Goal: Book appointment/travel/reservation

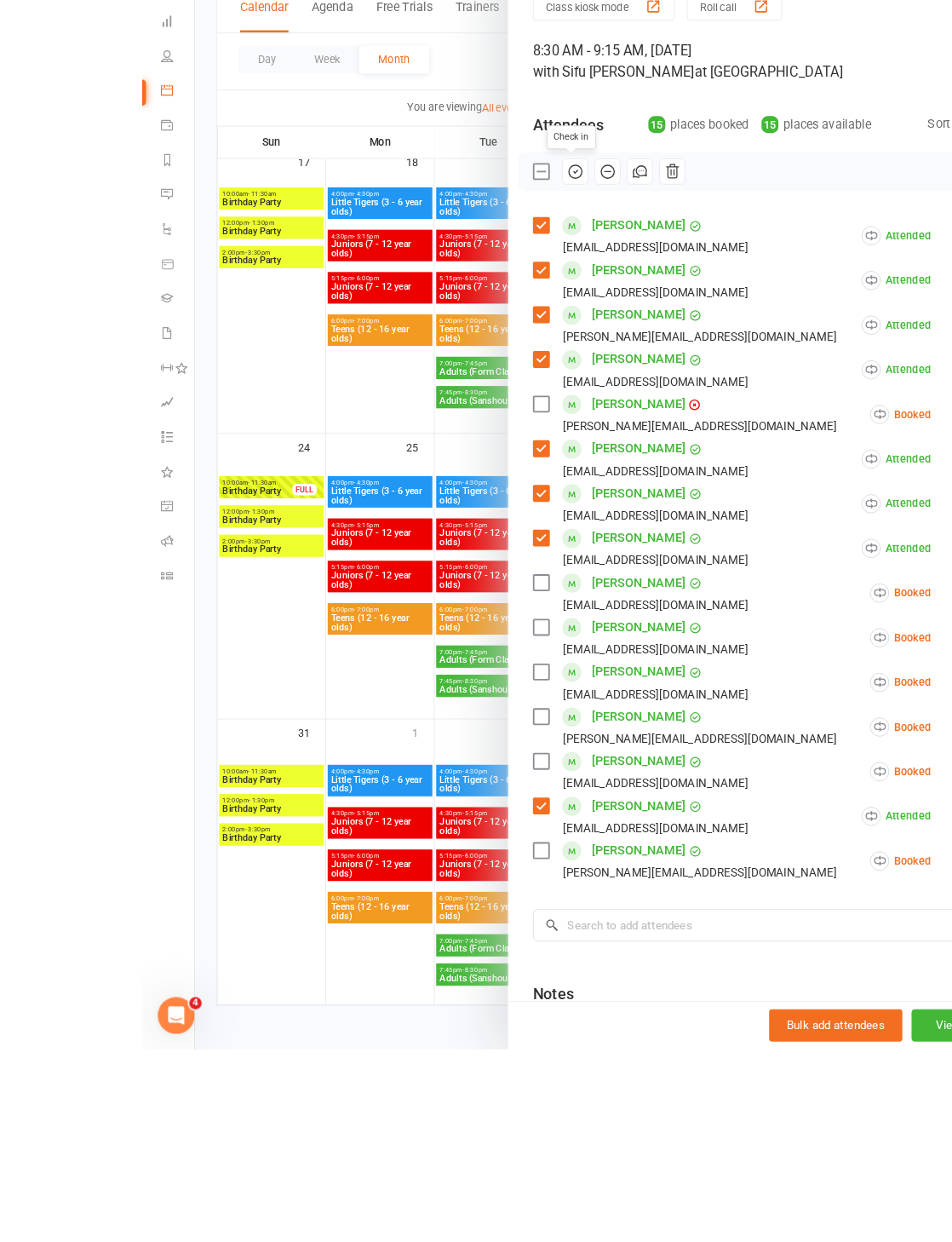
scroll to position [1100, 0]
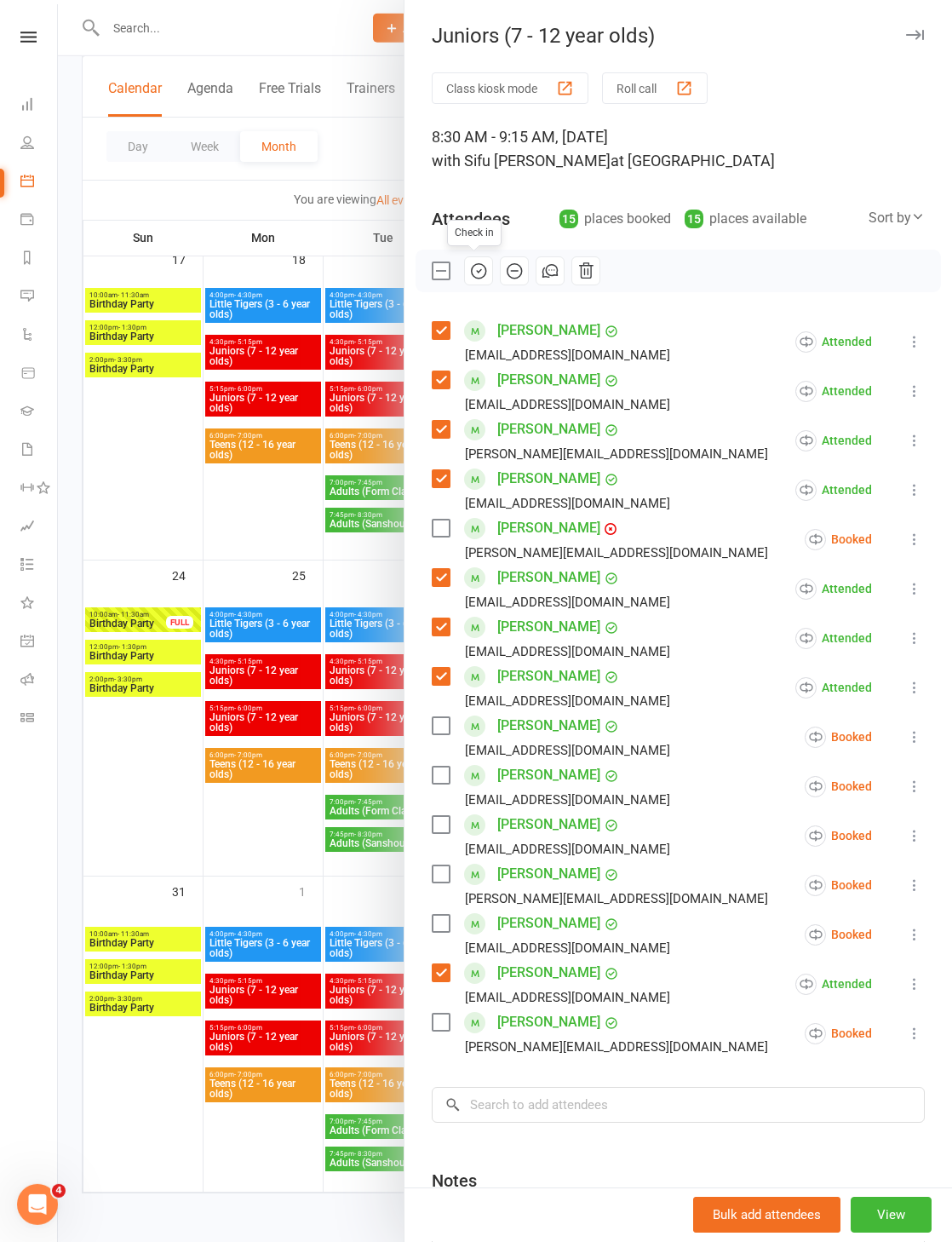
click at [168, 492] on div at bounding box center [506, 621] width 895 height 1242
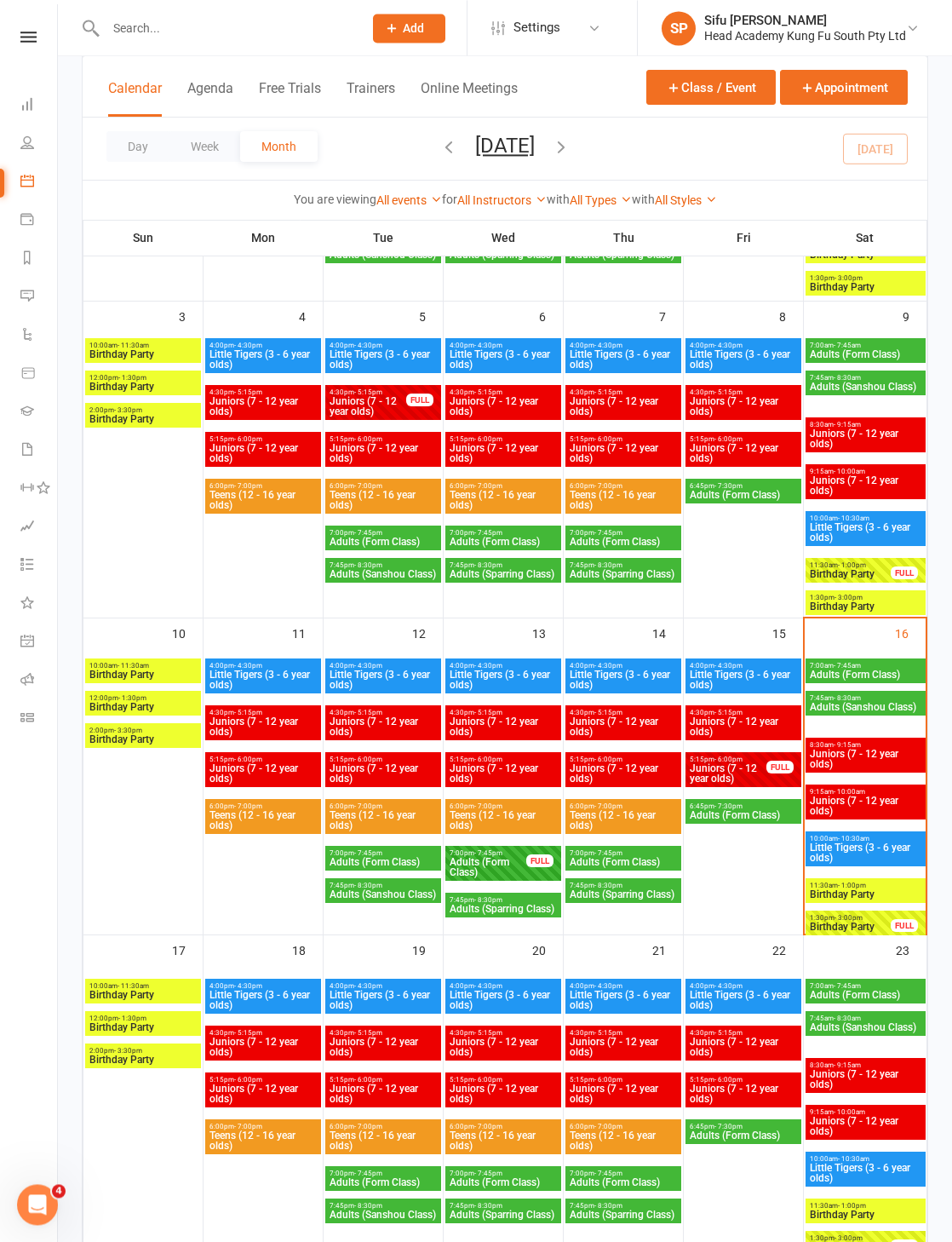
scroll to position [376, 0]
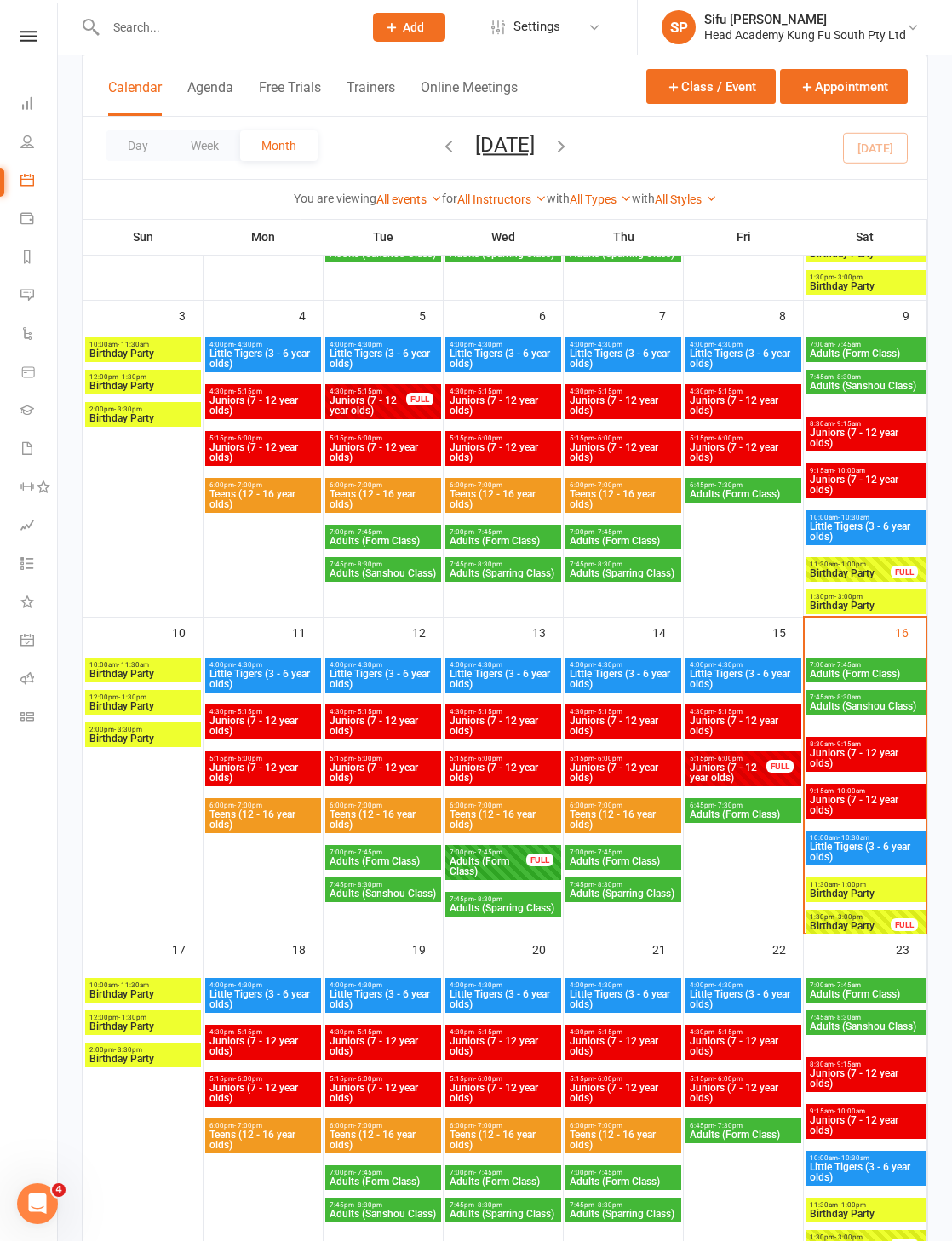
click at [885, 803] on span "Juniors (7 - 12 year olds)" at bounding box center [865, 806] width 113 height 20
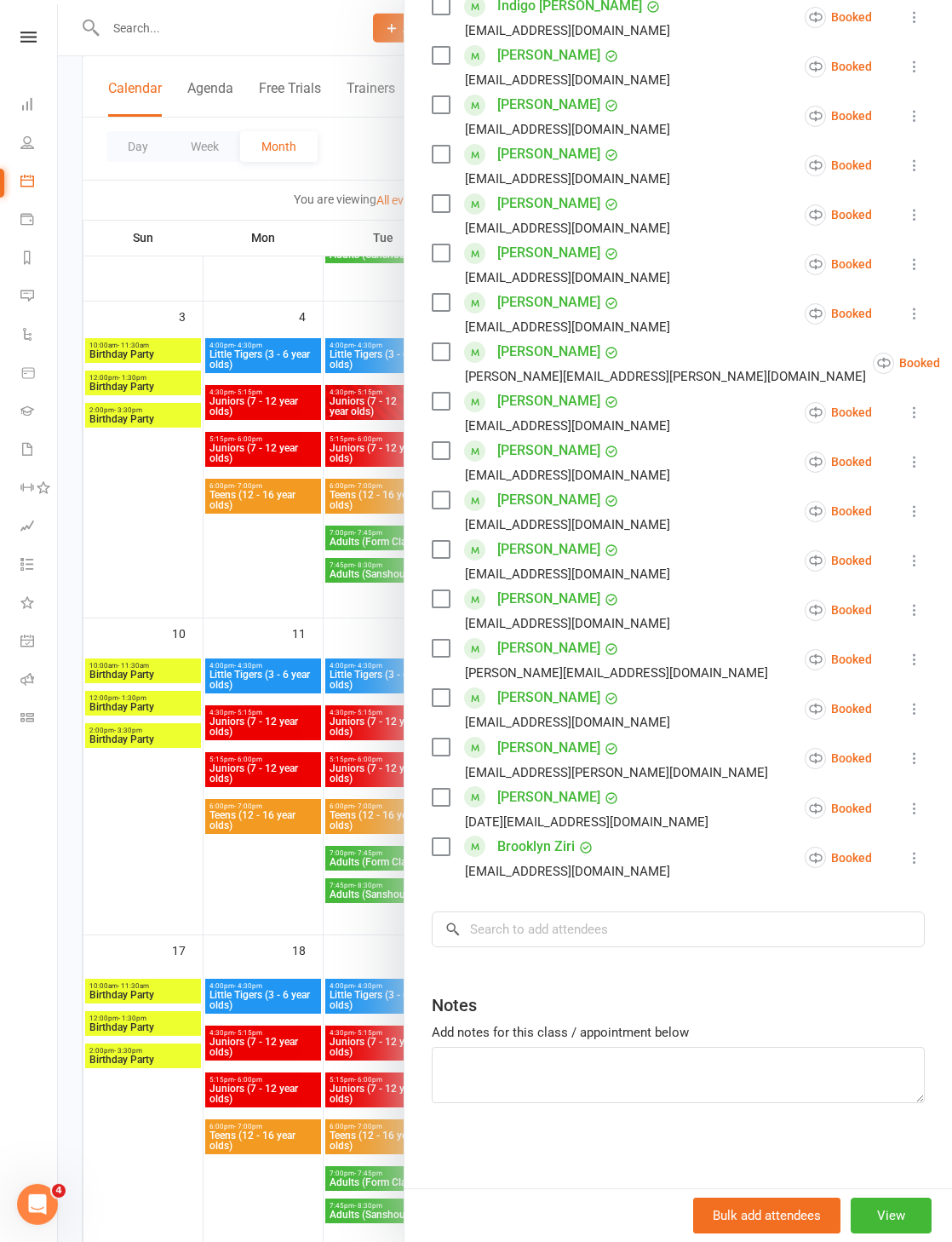
scroll to position [326, 0]
click at [565, 925] on input "search" at bounding box center [678, 929] width 494 height 36
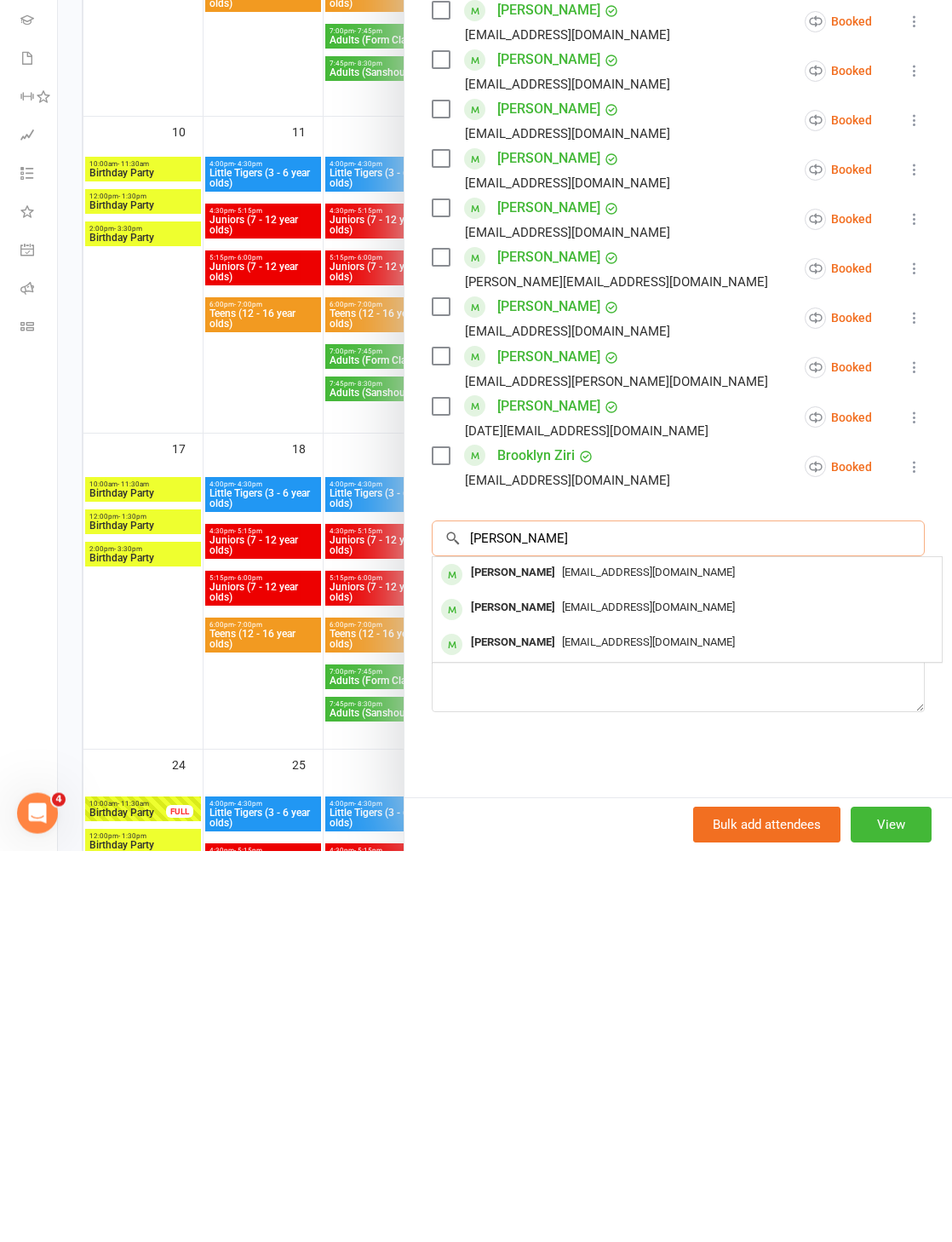
type input "[PERSON_NAME]"
click at [695, 957] on span "[EMAIL_ADDRESS][DOMAIN_NAME]" at bounding box center [648, 963] width 173 height 13
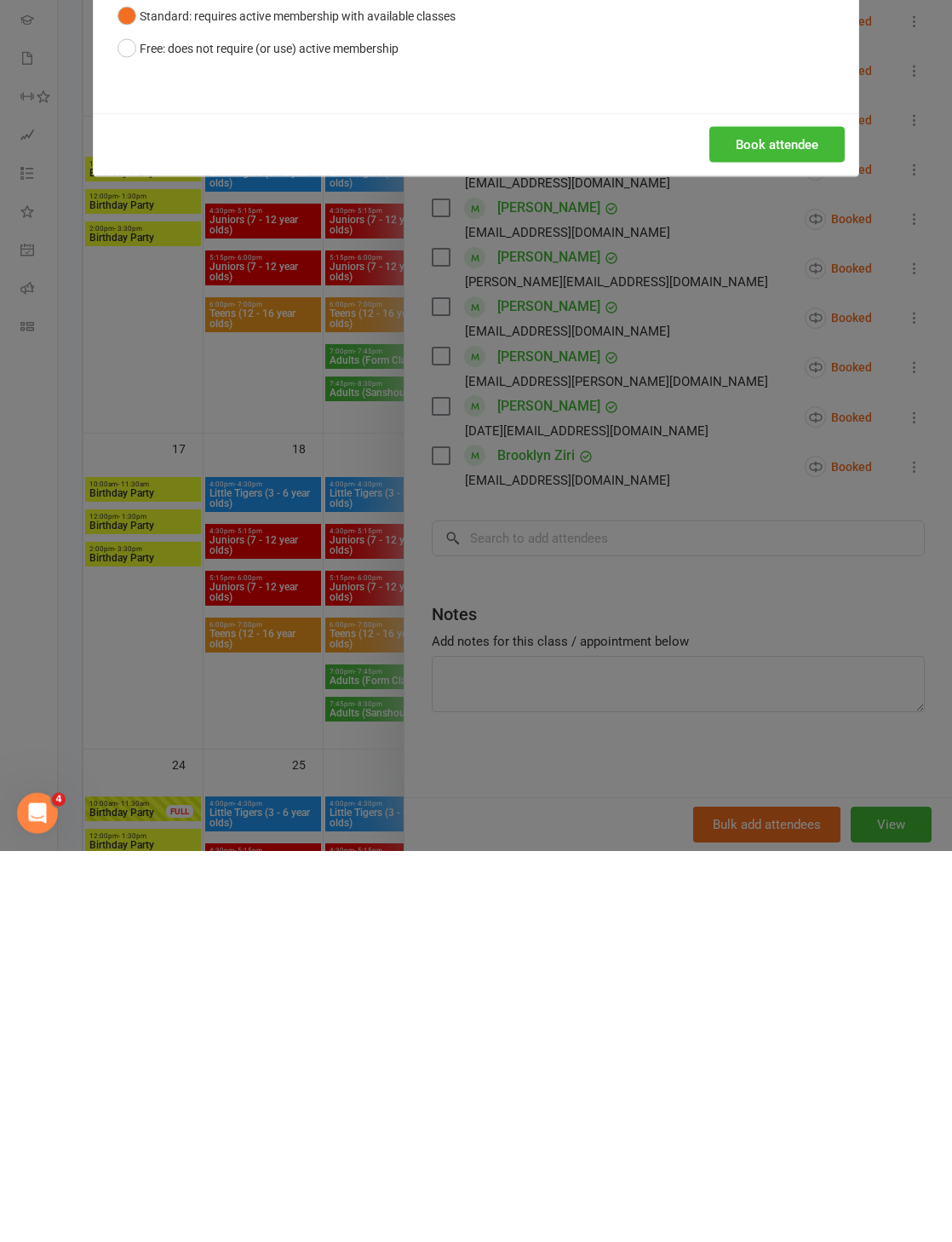
scroll to position [879, 0]
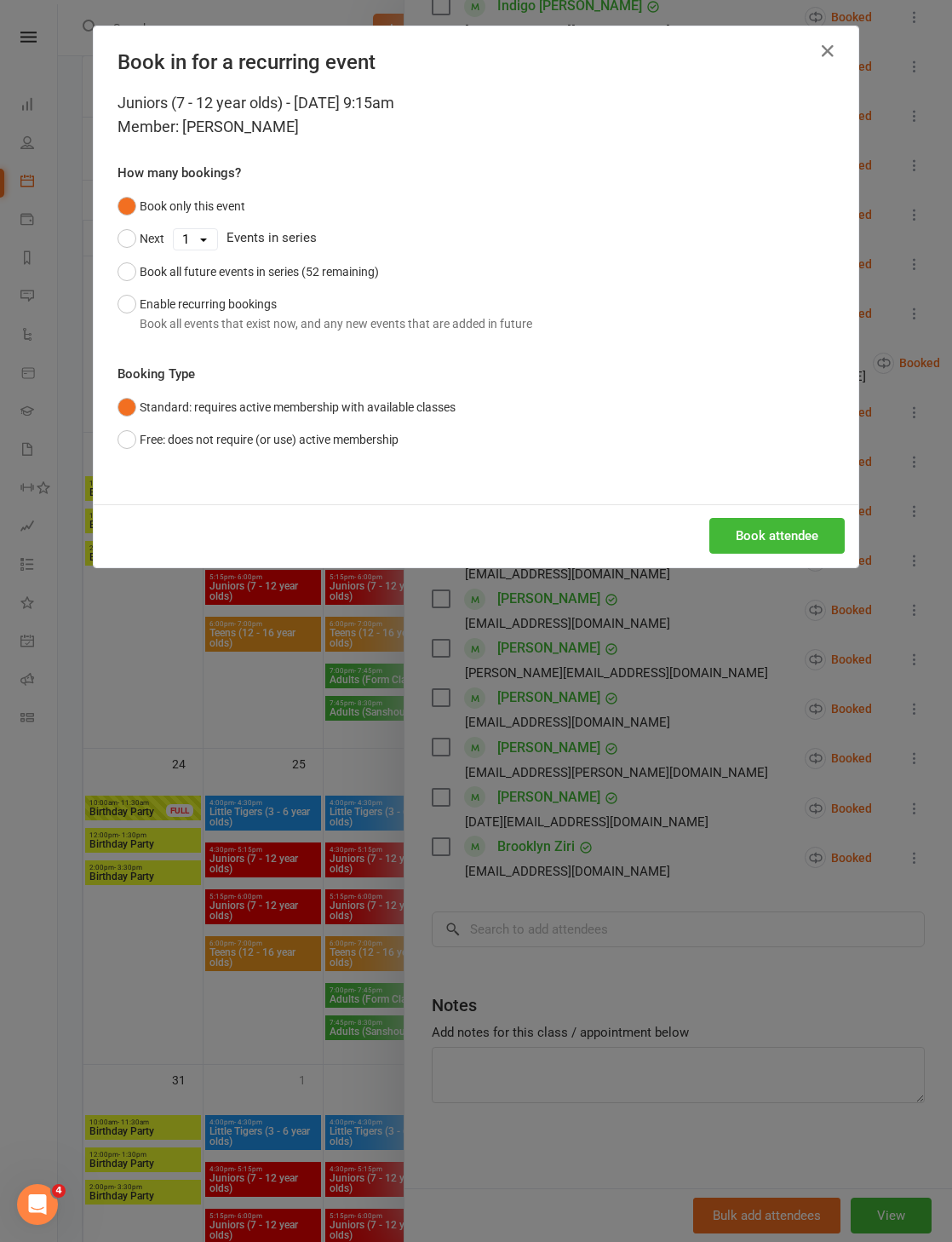
click at [119, 326] on button "Enable recurring bookings Book all events that exist now, and any new events th…" at bounding box center [325, 314] width 415 height 52
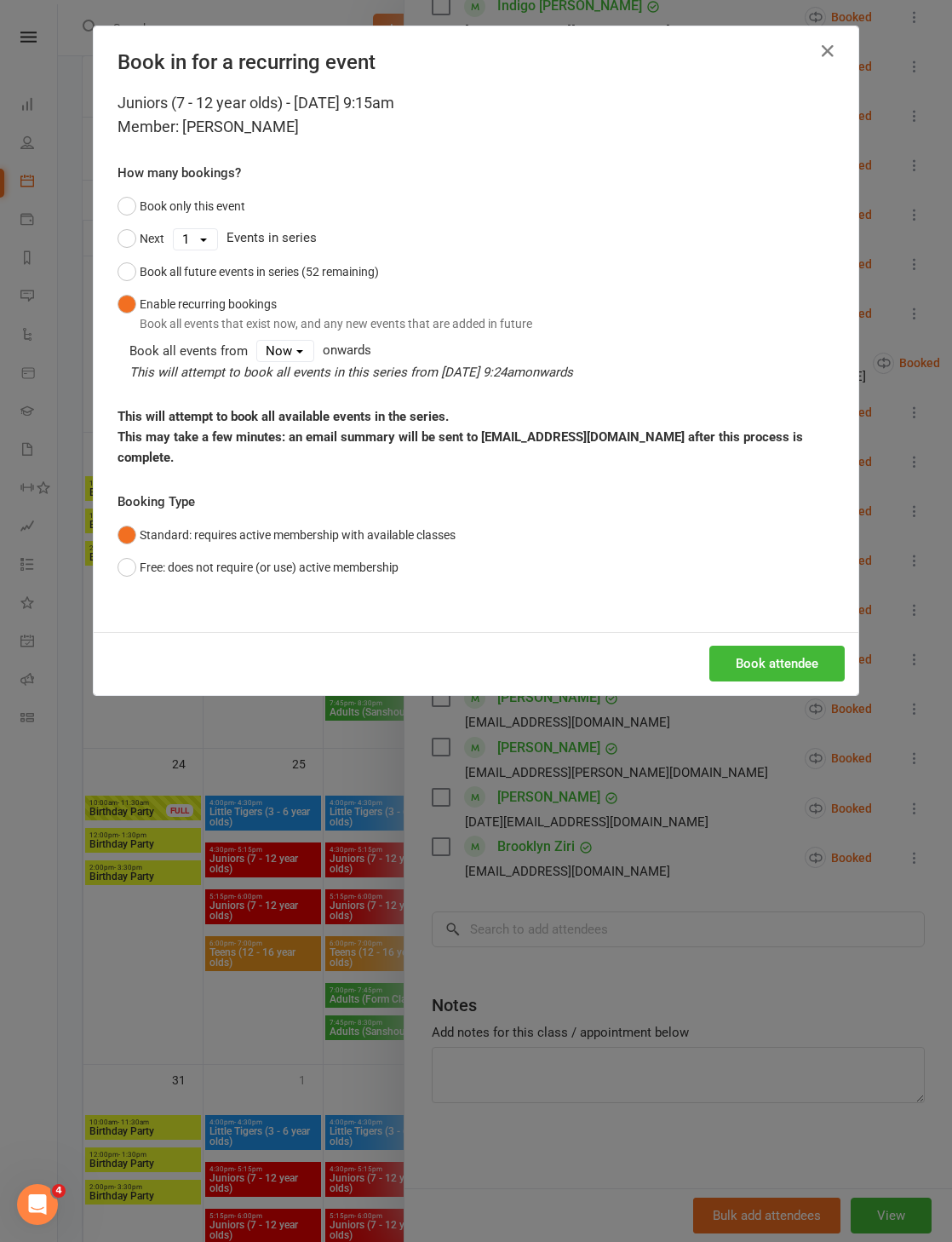
click at [773, 682] on button "Book attendee" at bounding box center [777, 663] width 136 height 36
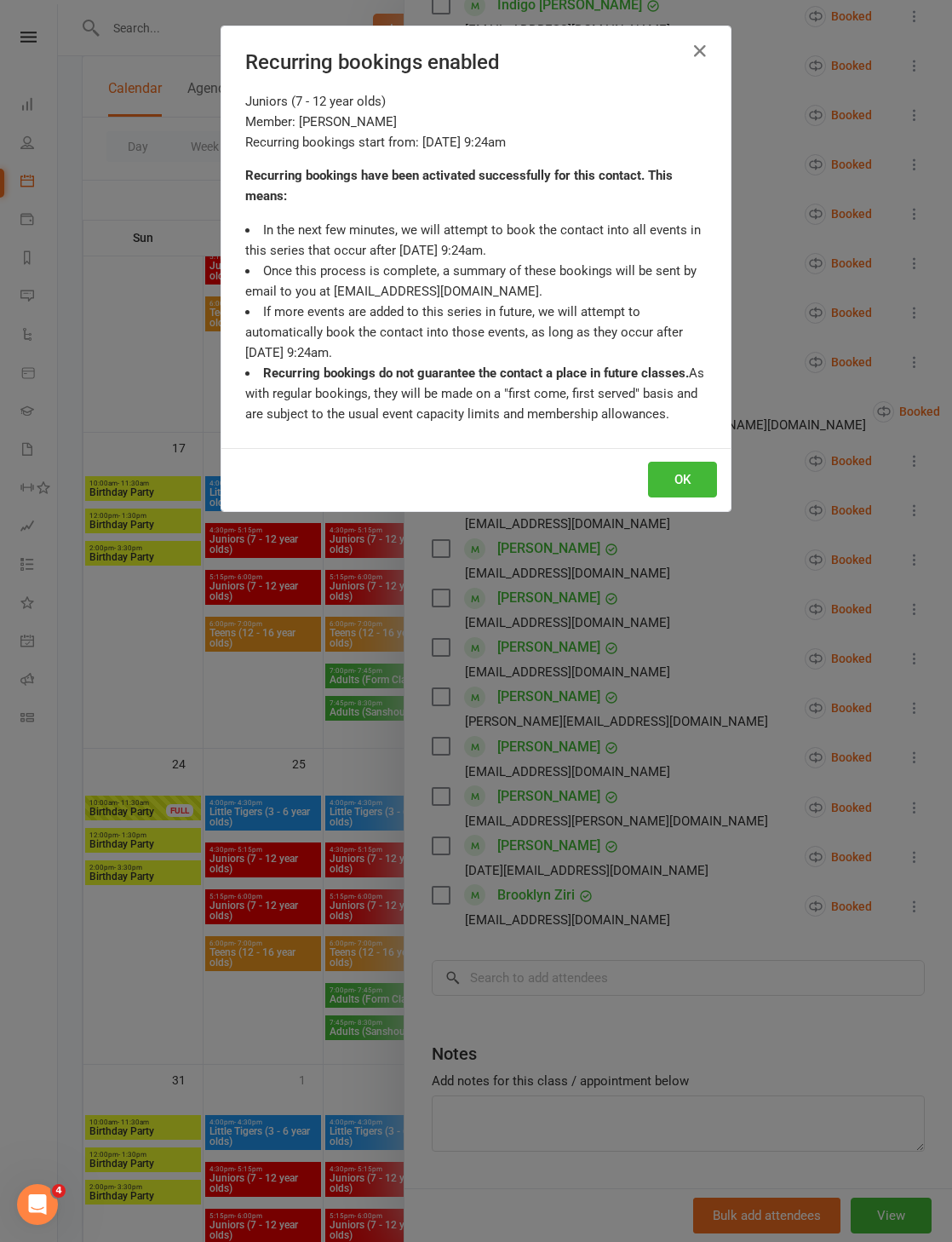
click at [695, 497] on button "OK" at bounding box center [683, 479] width 69 height 36
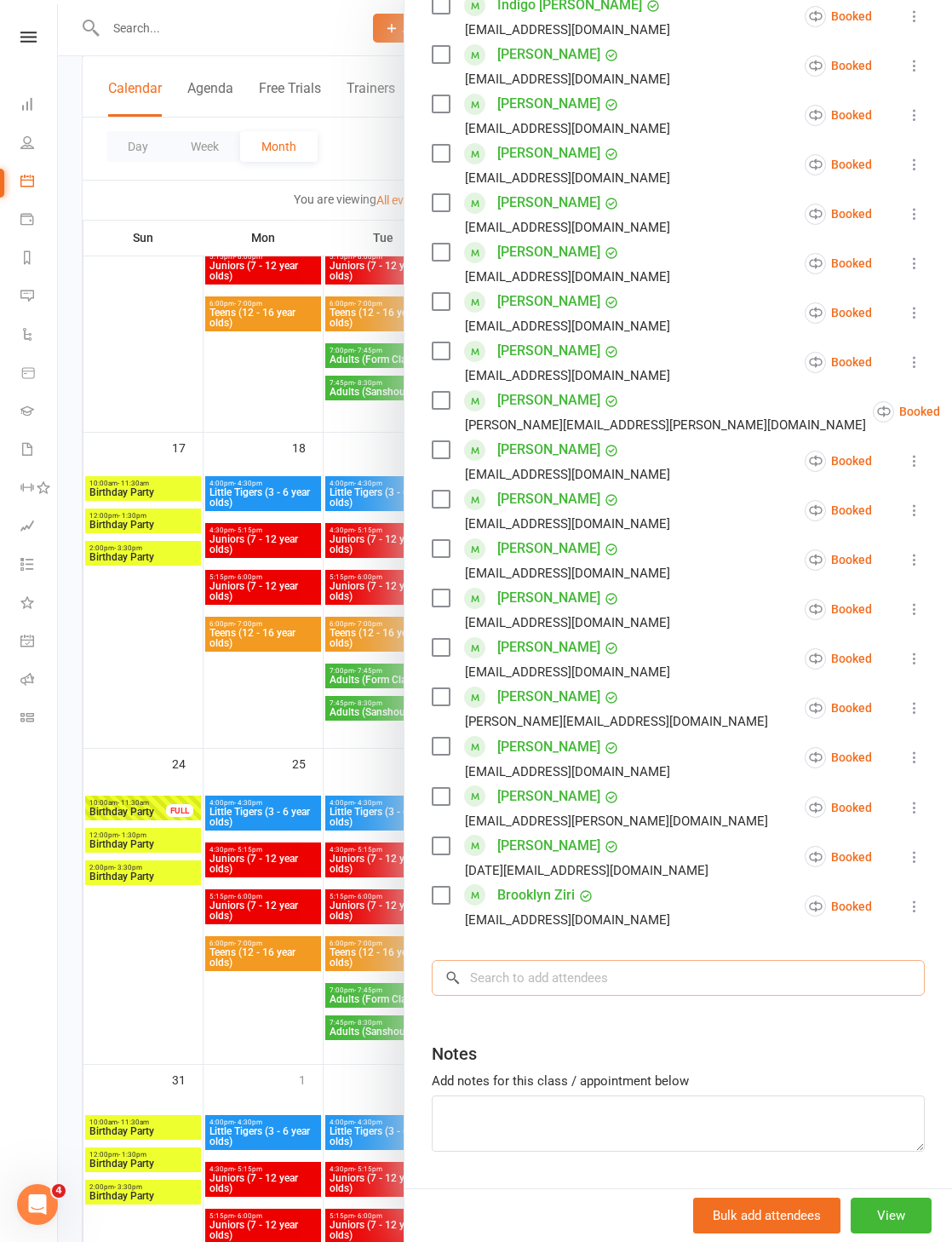
click at [587, 979] on input "search" at bounding box center [678, 978] width 494 height 36
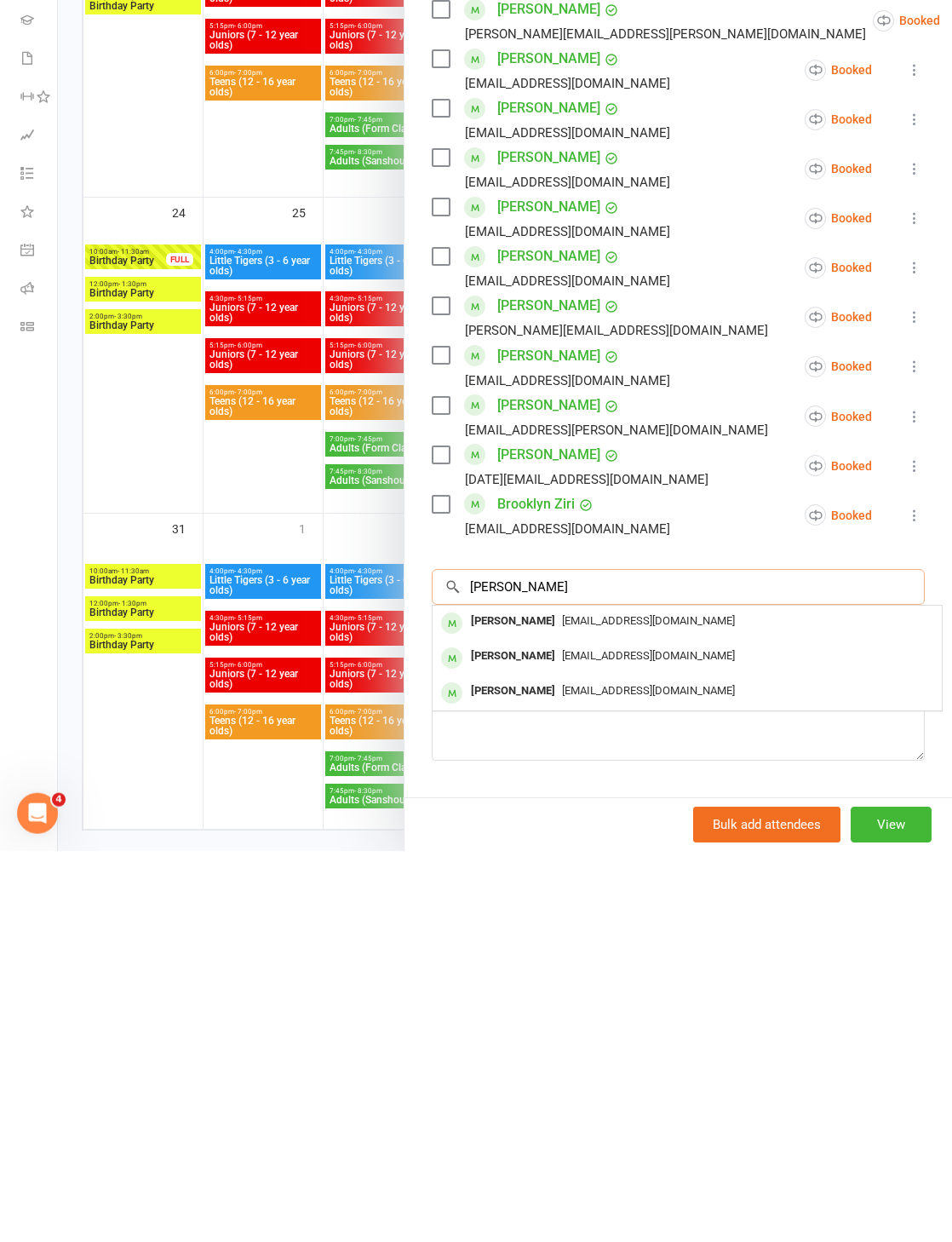
type input "[PERSON_NAME]"
click at [672, 1040] on span "[EMAIL_ADDRESS][DOMAIN_NAME]" at bounding box center [648, 1046] width 173 height 13
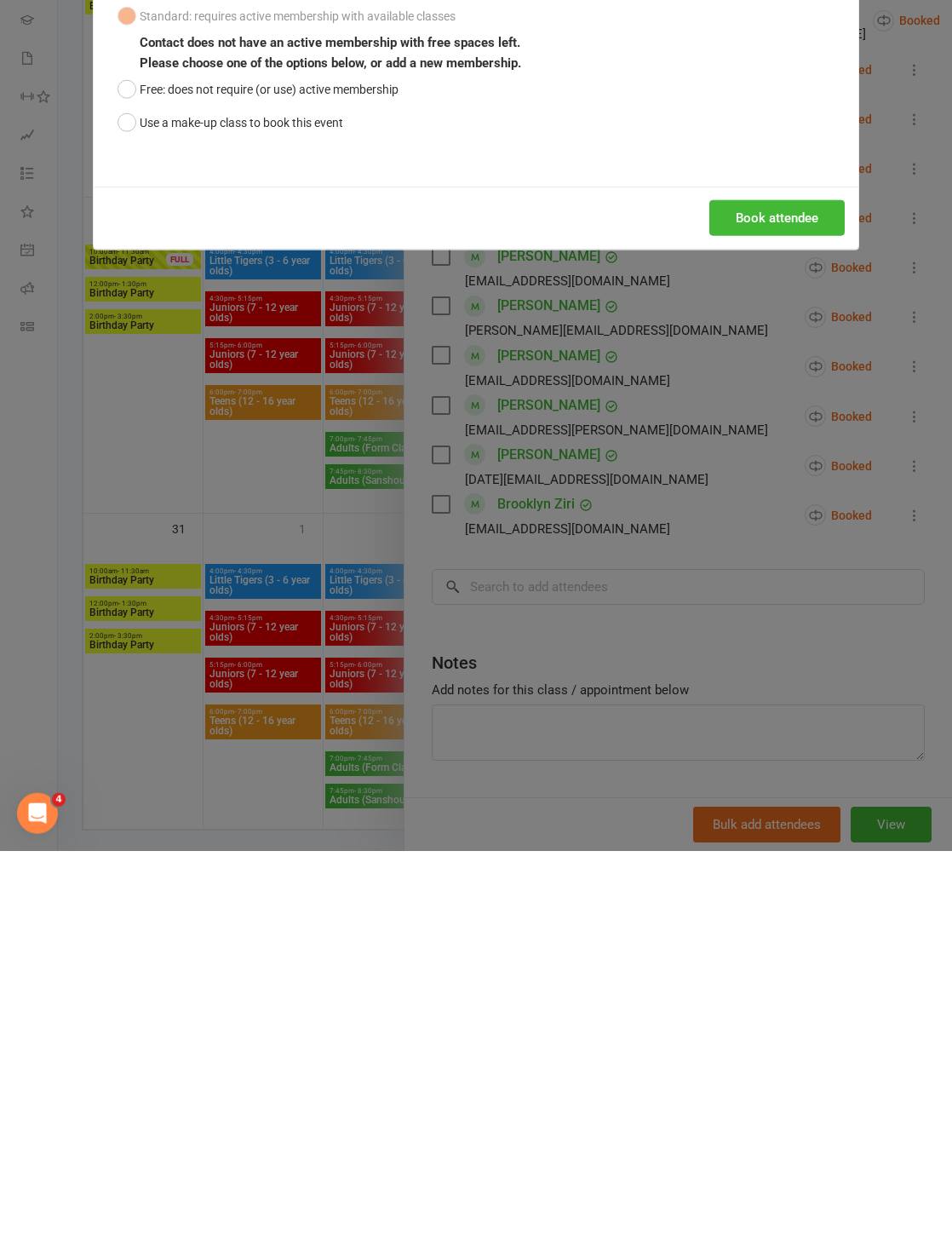
scroll to position [1102, 0]
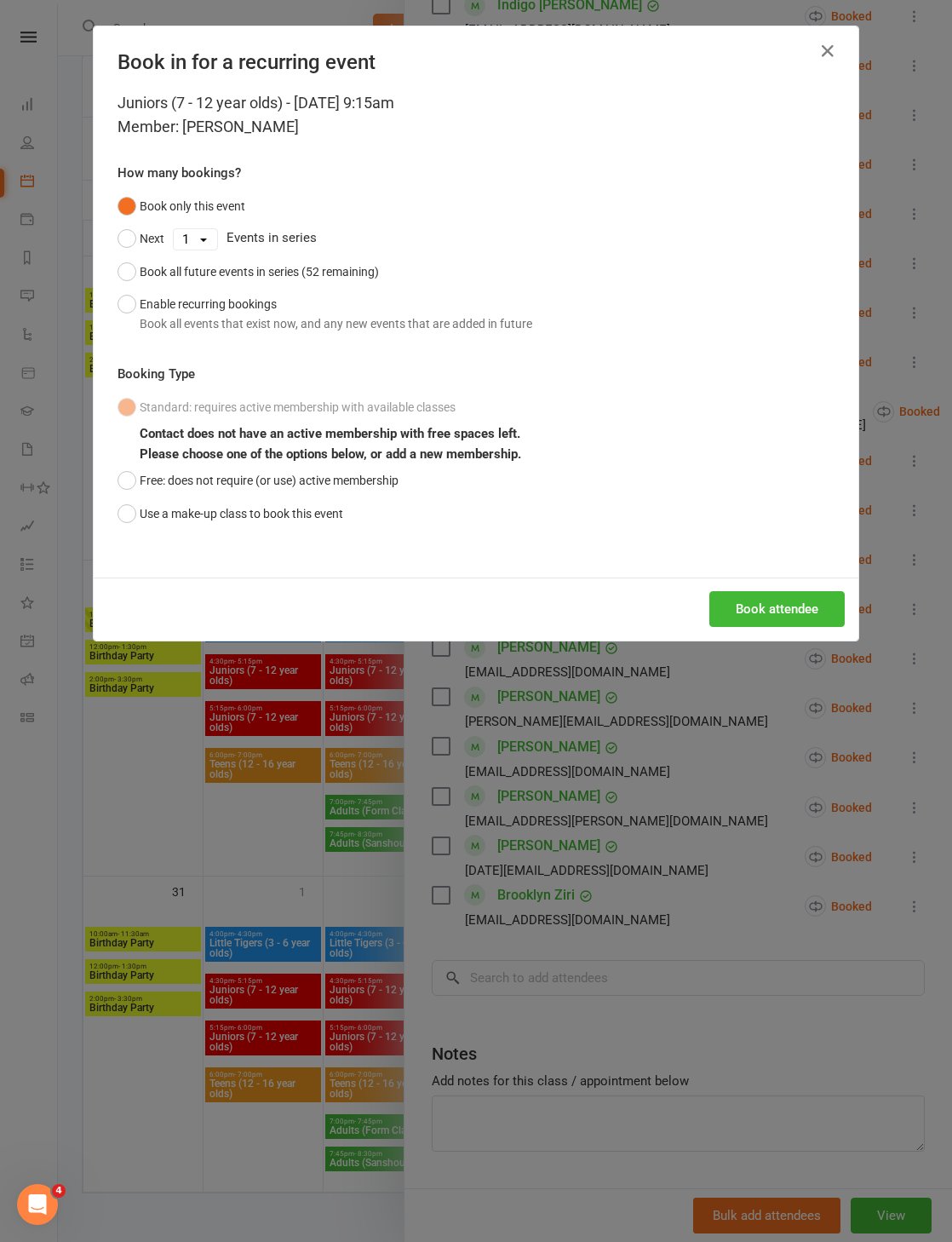
click at [142, 318] on button "Enable recurring bookings Book all events that exist now, and any new events th…" at bounding box center [325, 314] width 415 height 52
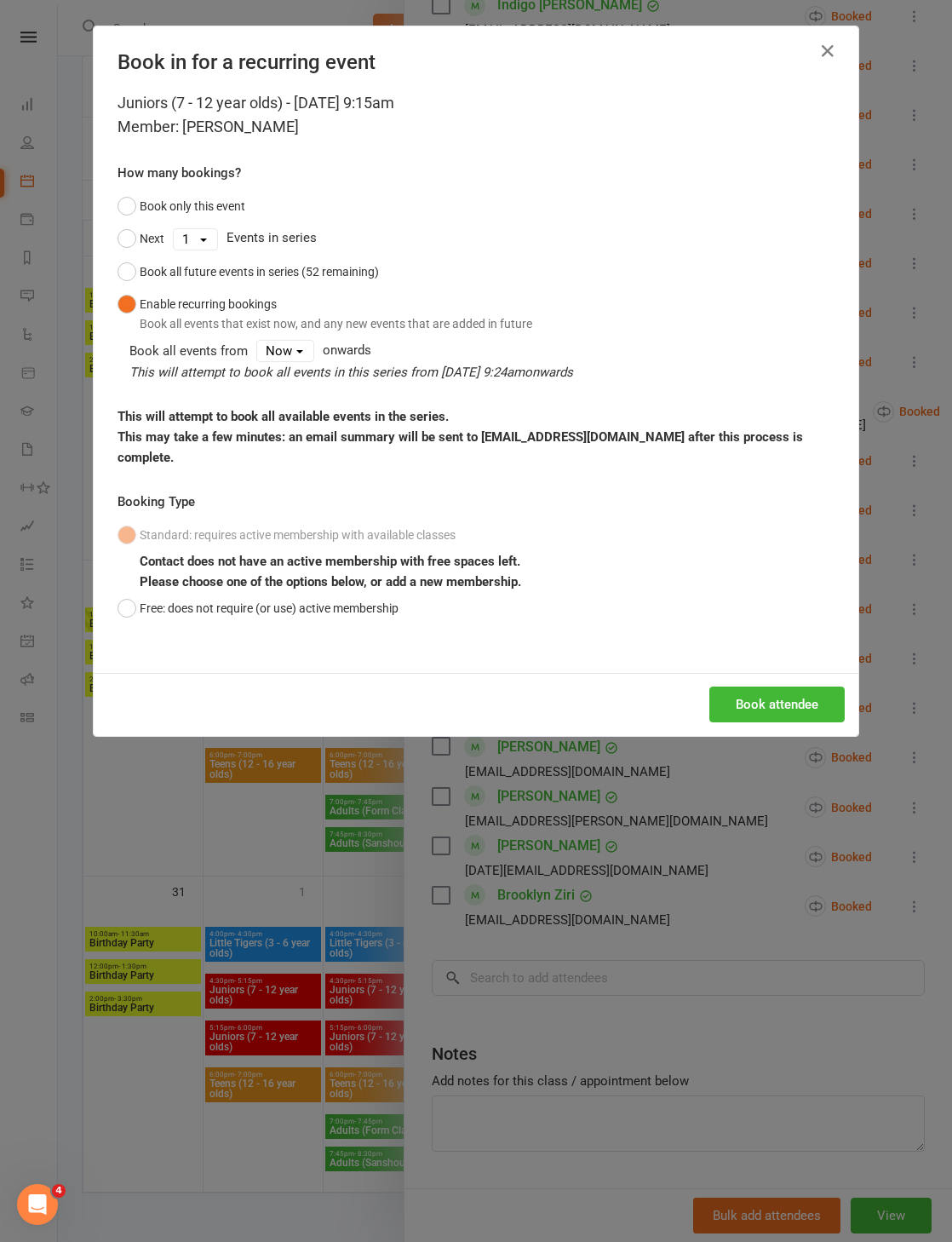
click at [805, 723] on button "Book attendee" at bounding box center [777, 704] width 136 height 36
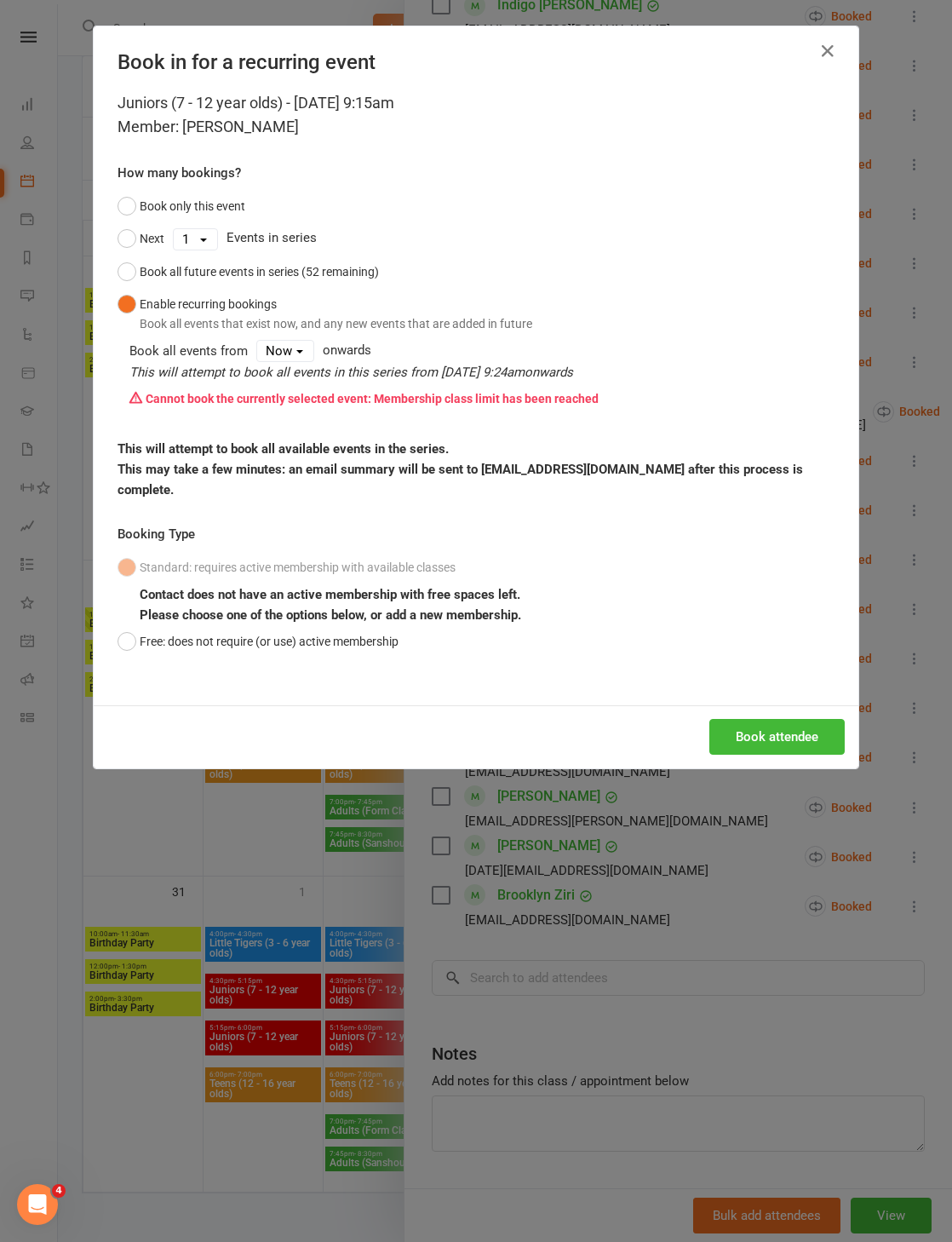
click at [915, 598] on div "Book in for a recurring event Juniors (7 - 12 year olds) - [DATE] 9:15am Member…" at bounding box center [476, 621] width 952 height 1242
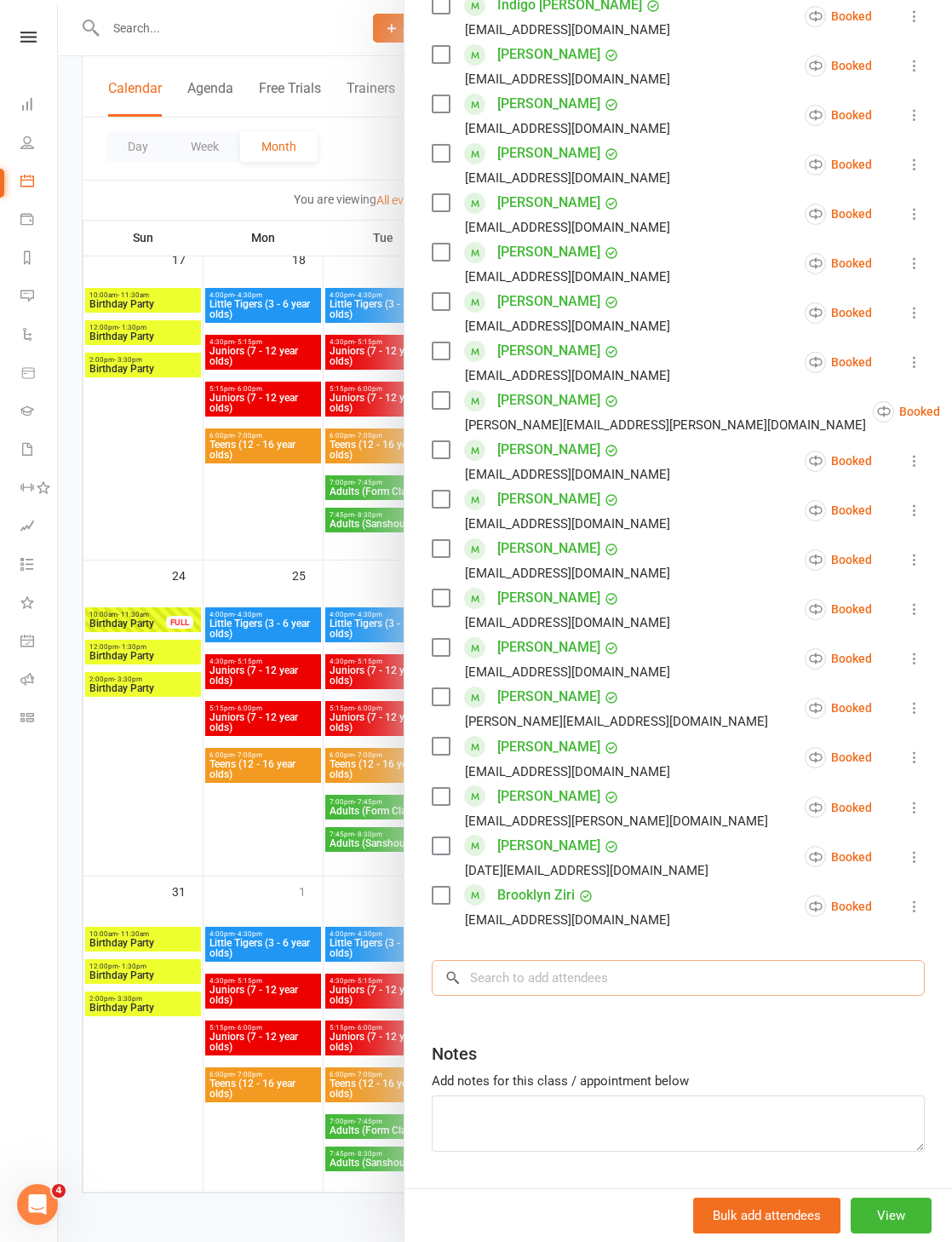
click at [641, 983] on input "search" at bounding box center [678, 978] width 494 height 36
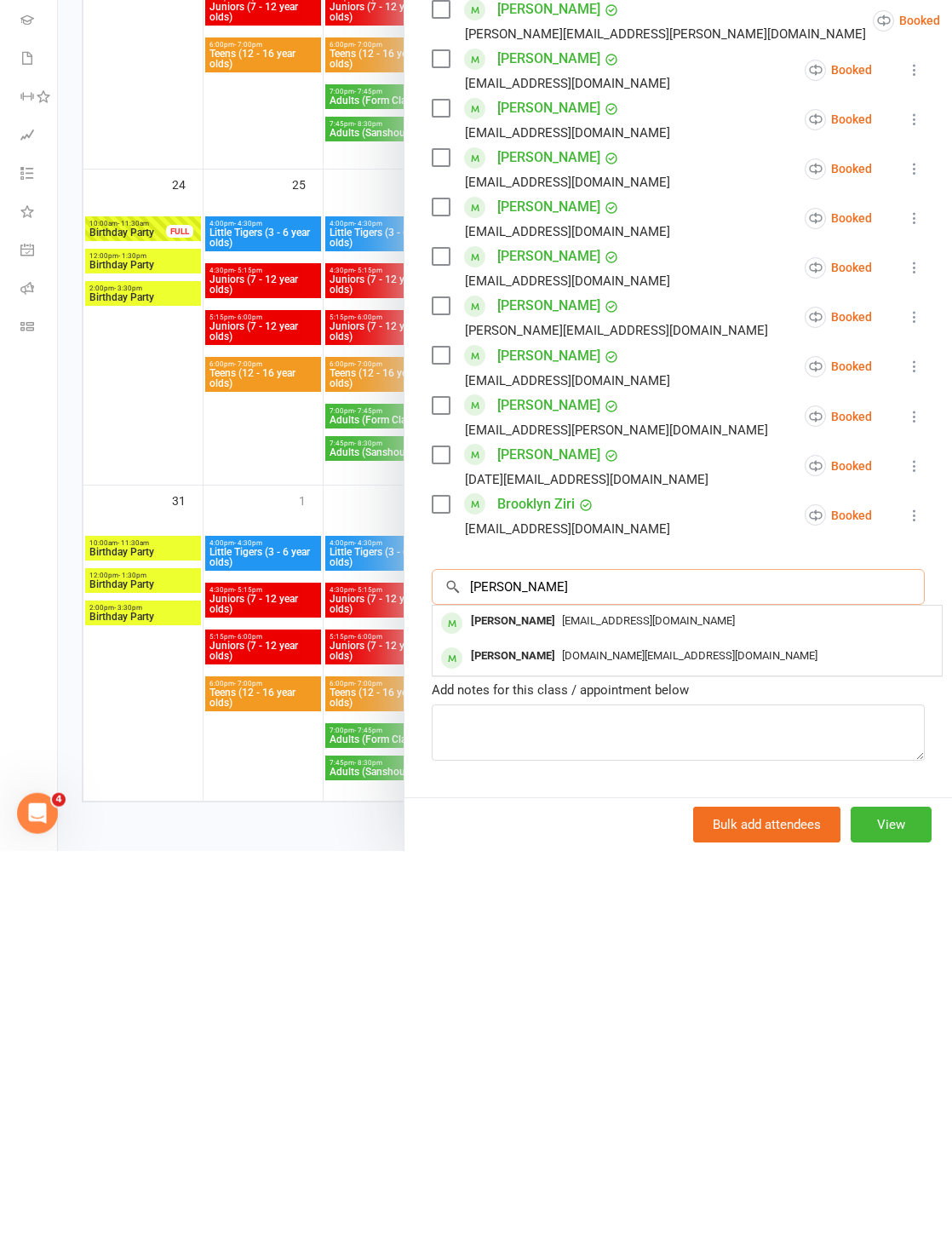
type input "[PERSON_NAME]"
click at [649, 1000] on div "[EMAIL_ADDRESS][DOMAIN_NAME]" at bounding box center [686, 1012] width 495 height 25
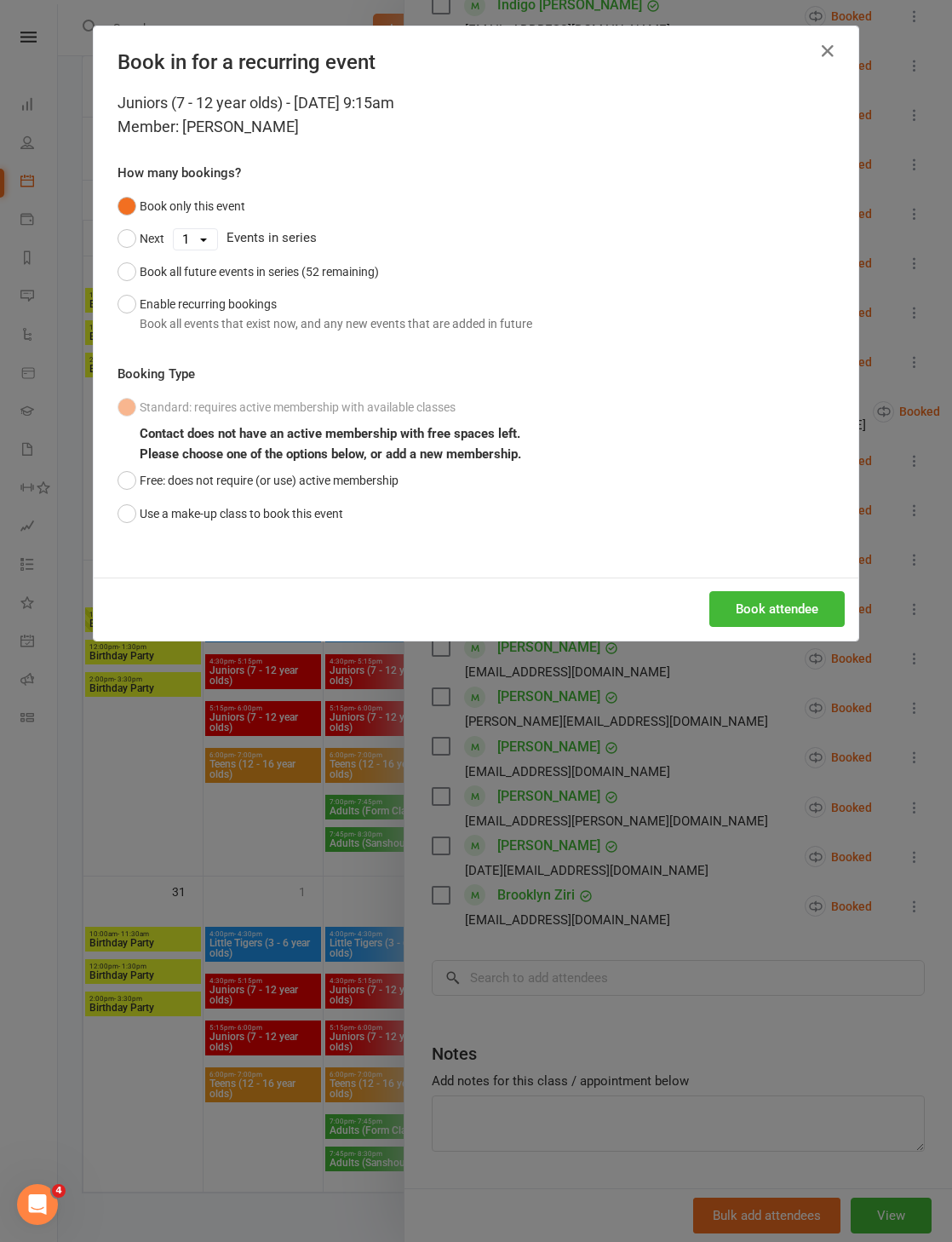
click at [796, 627] on button "Book attendee" at bounding box center [777, 609] width 136 height 36
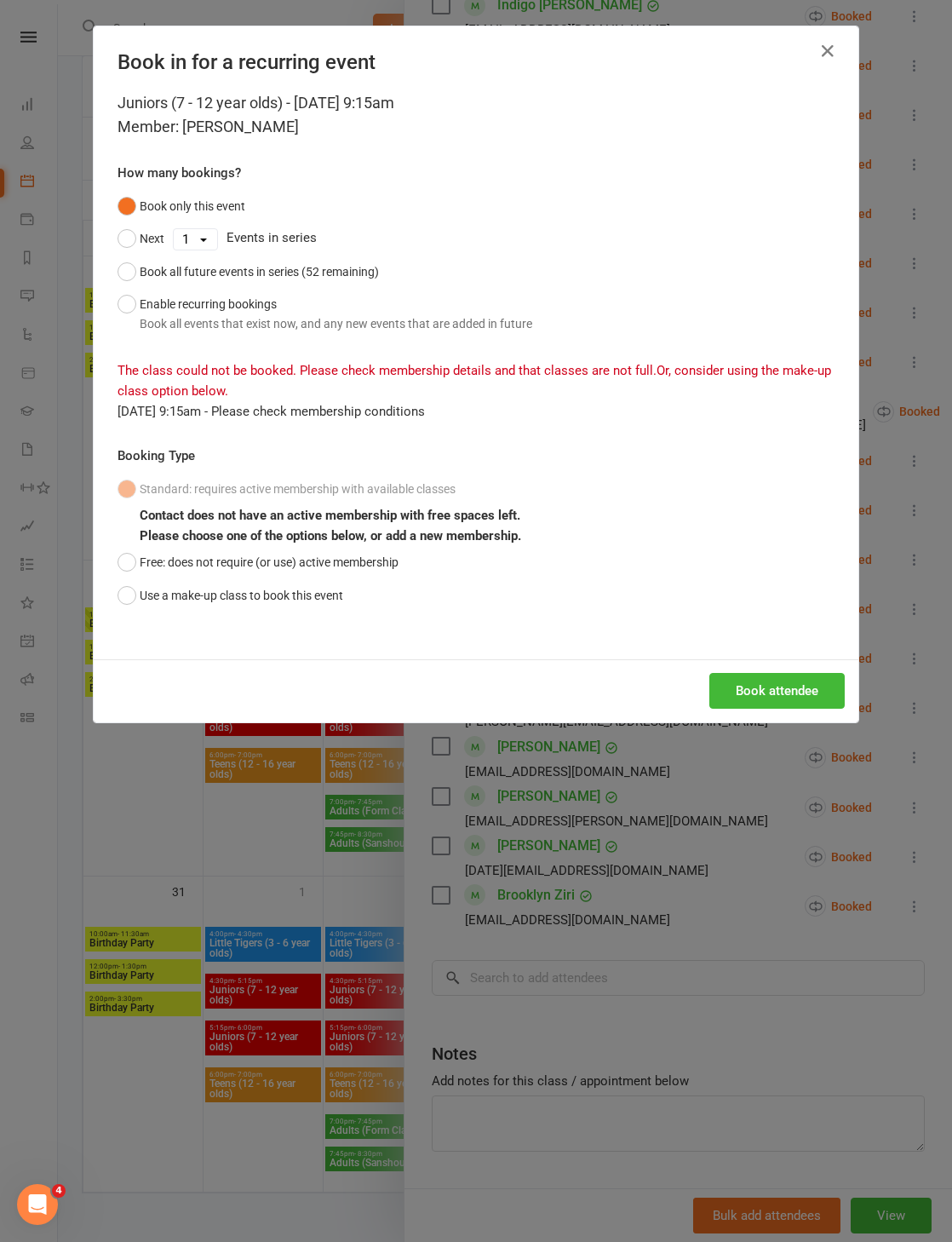
click at [136, 570] on button "Free: does not require (or use) active membership" at bounding box center [257, 562] width 281 height 32
click at [803, 700] on button "Book attendee" at bounding box center [777, 690] width 136 height 36
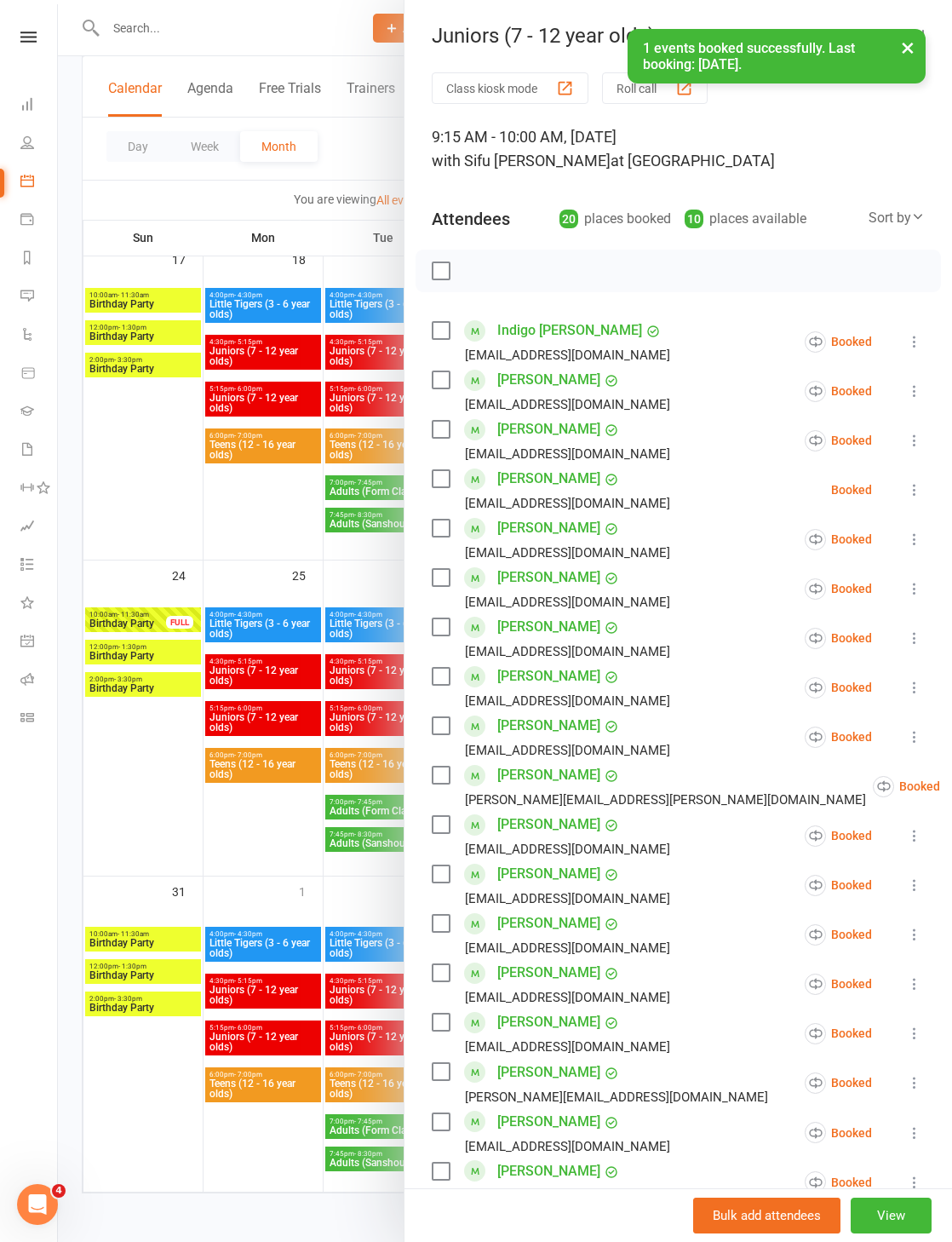
scroll to position [0, 0]
click at [437, 387] on label at bounding box center [440, 380] width 17 height 17
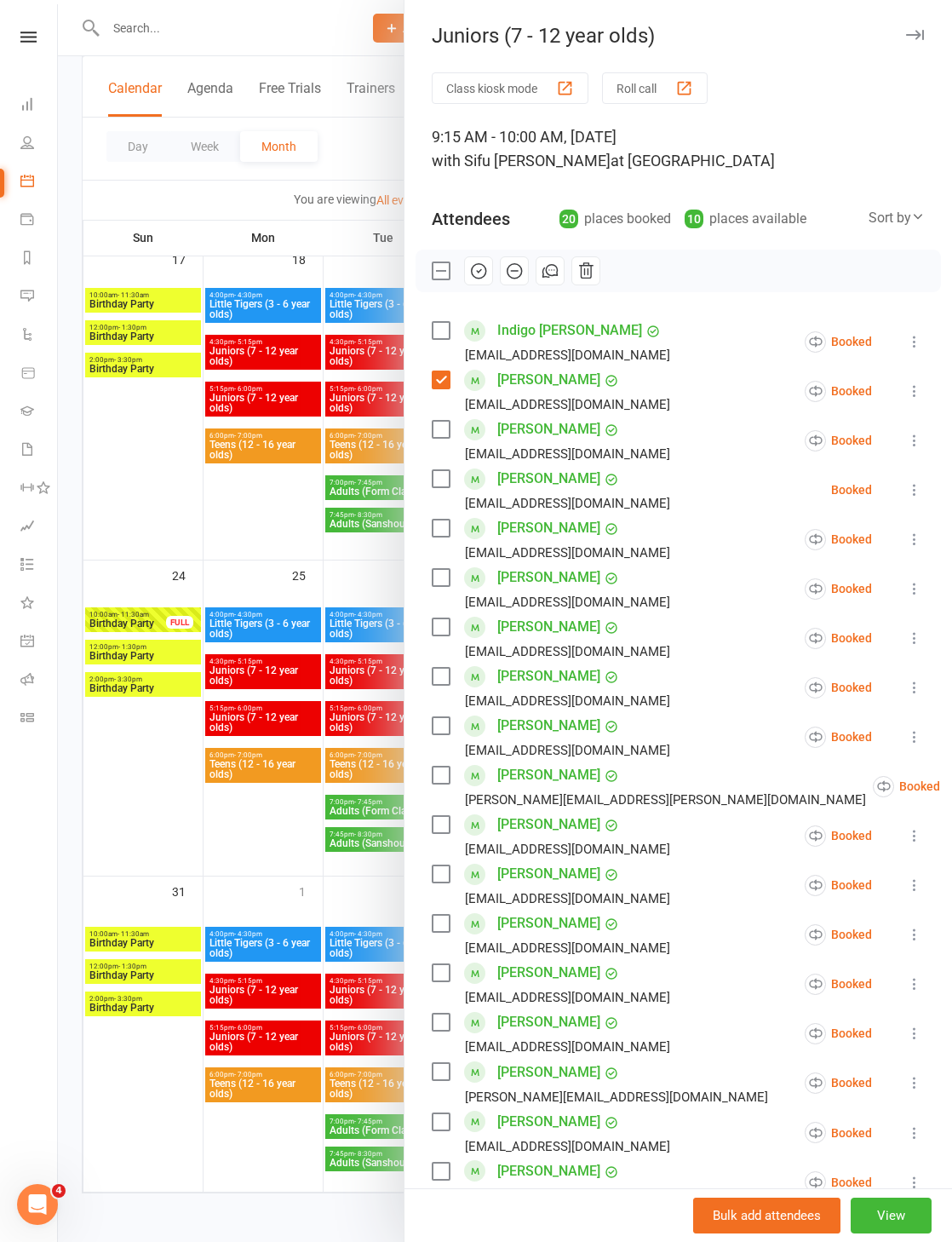
click at [440, 478] on label at bounding box center [440, 479] width 17 height 17
click at [446, 520] on label at bounding box center [440, 528] width 17 height 17
click at [447, 569] on label at bounding box center [440, 578] width 17 height 17
click at [449, 628] on label at bounding box center [440, 627] width 17 height 17
click at [458, 675] on div "[PERSON_NAME] [EMAIL_ADDRESS][DOMAIN_NAME]" at bounding box center [554, 687] width 245 height 50
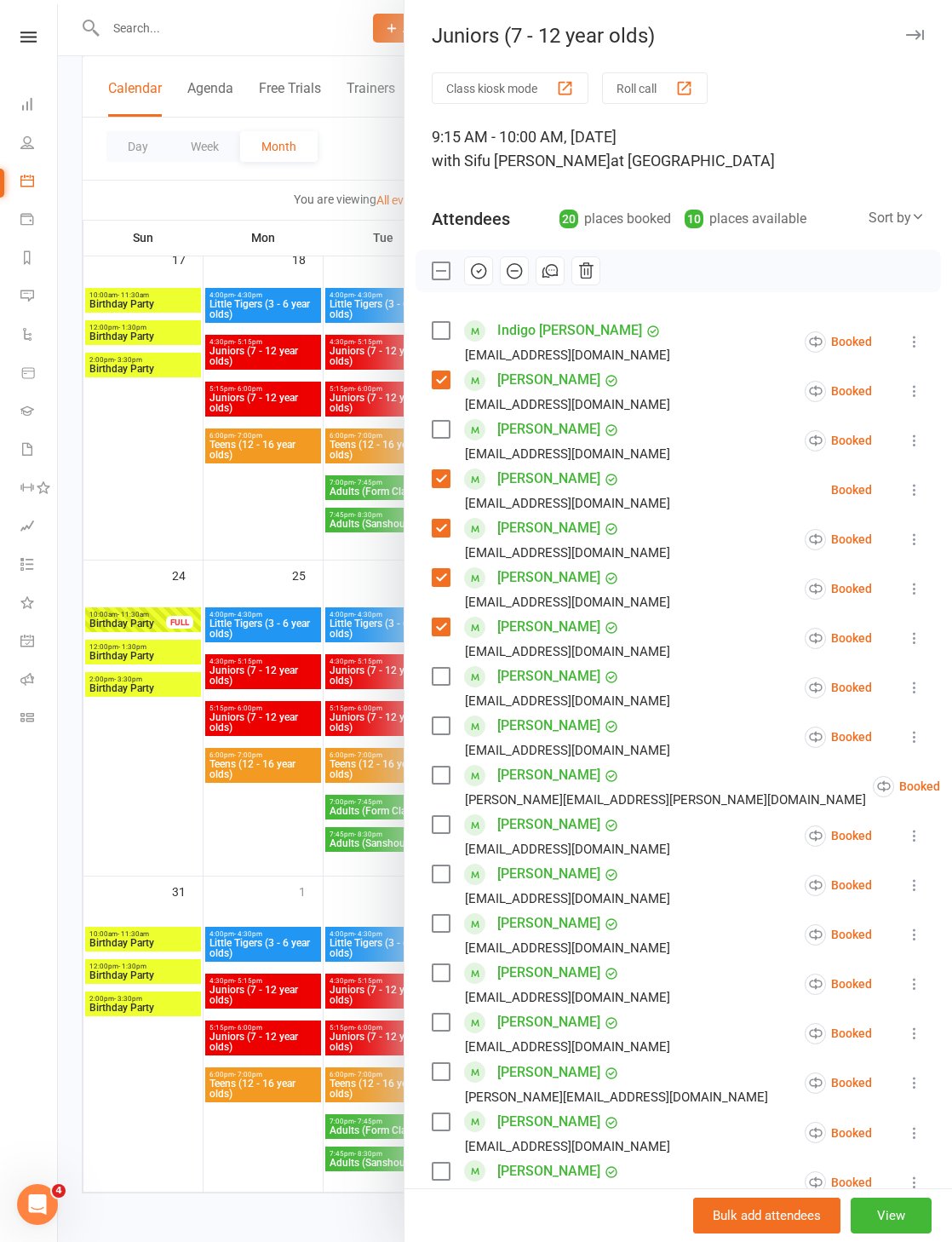
click at [452, 666] on div "[PERSON_NAME] [EMAIL_ADDRESS][DOMAIN_NAME]" at bounding box center [554, 687] width 245 height 50
click at [434, 679] on label at bounding box center [440, 676] width 17 height 17
click at [425, 781] on div "Class kiosk mode Roll call 9:15 AM - 10:00 AM, [DATE] with [PERSON_NAME] [PERSO…" at bounding box center [679, 842] width 548 height 1539
click at [438, 776] on label at bounding box center [440, 775] width 17 height 17
click at [433, 831] on label at bounding box center [440, 825] width 17 height 17
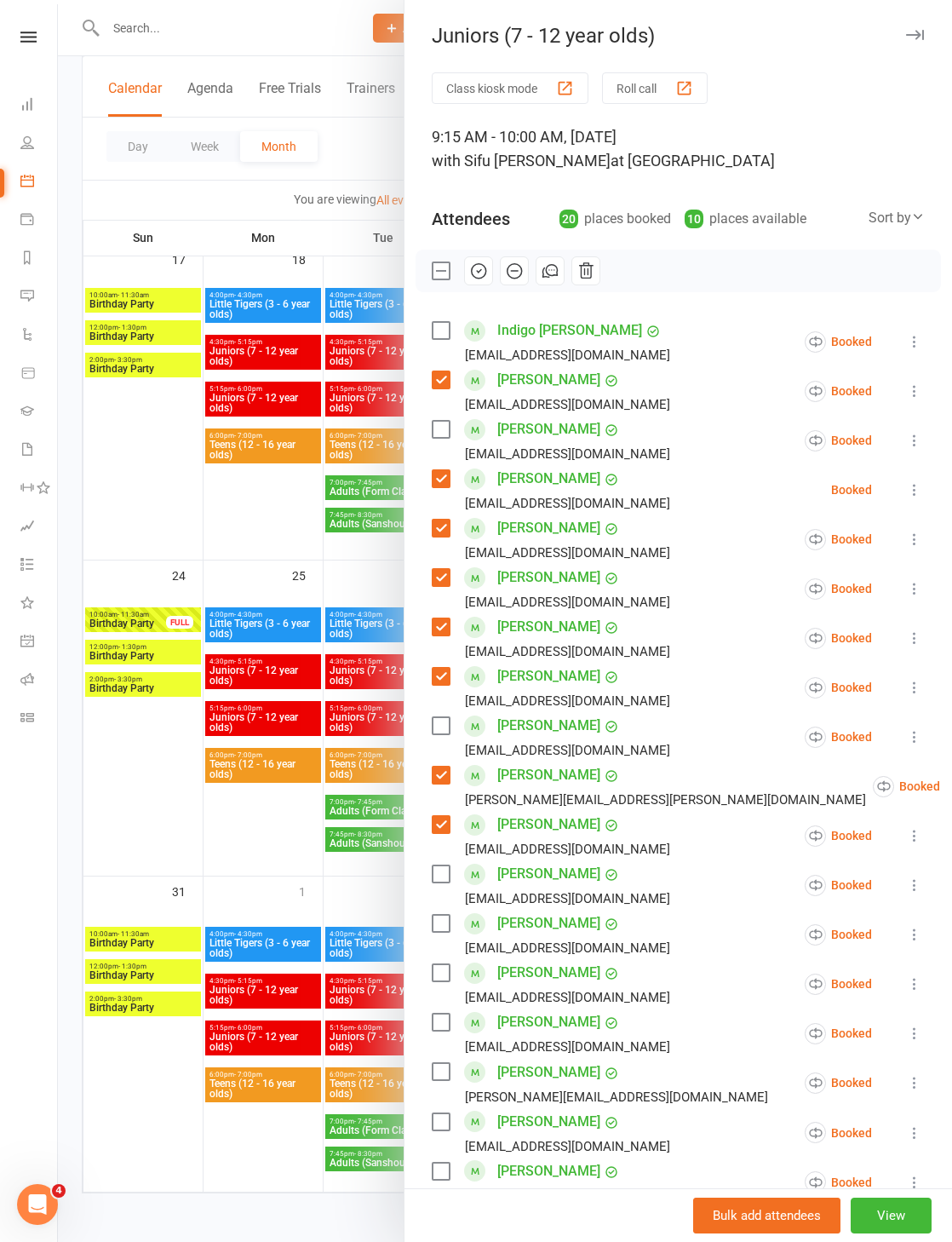
click at [439, 925] on label at bounding box center [440, 924] width 17 height 17
click at [434, 974] on label at bounding box center [440, 973] width 17 height 17
click at [433, 1026] on label at bounding box center [440, 1022] width 17 height 17
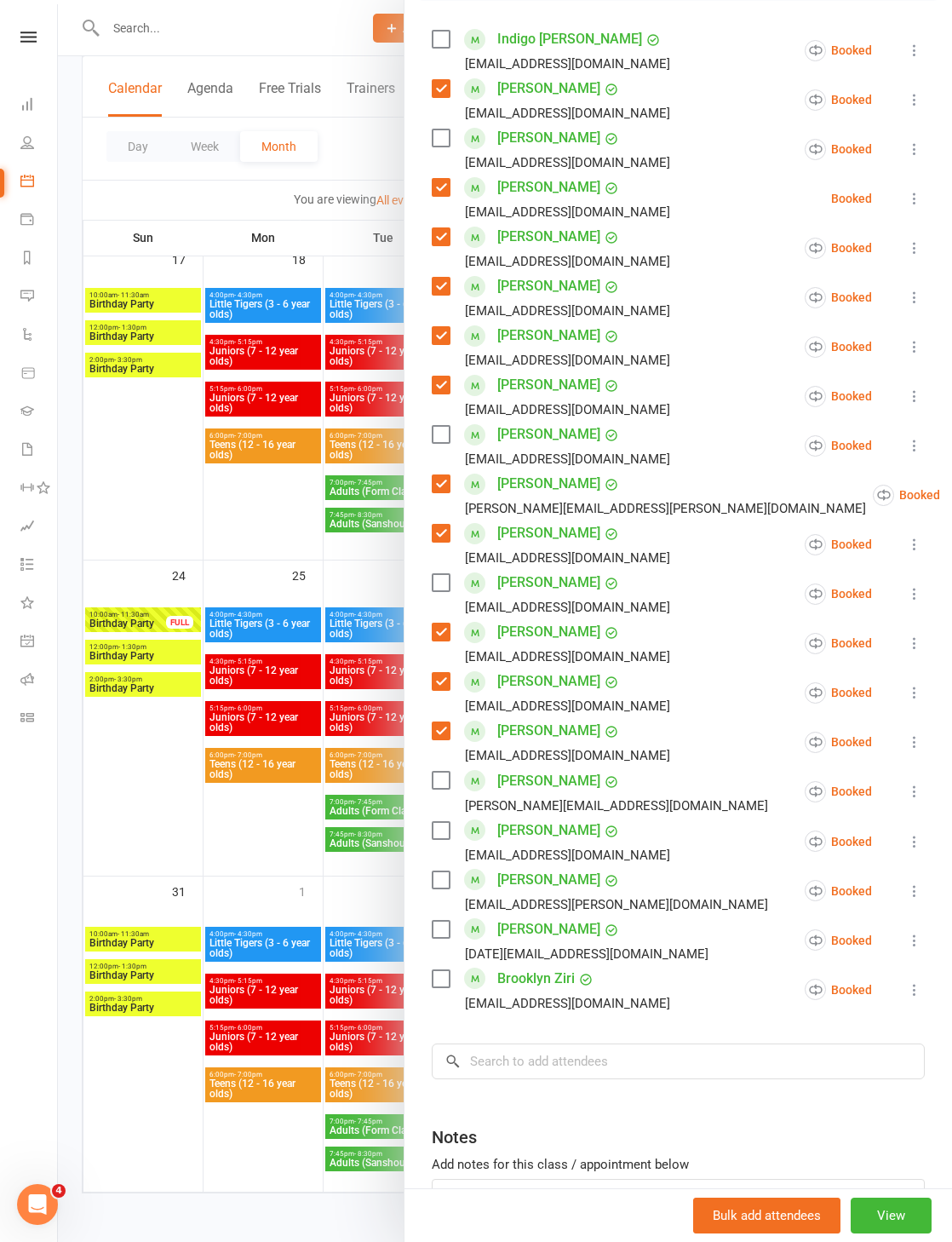
scroll to position [329, 0]
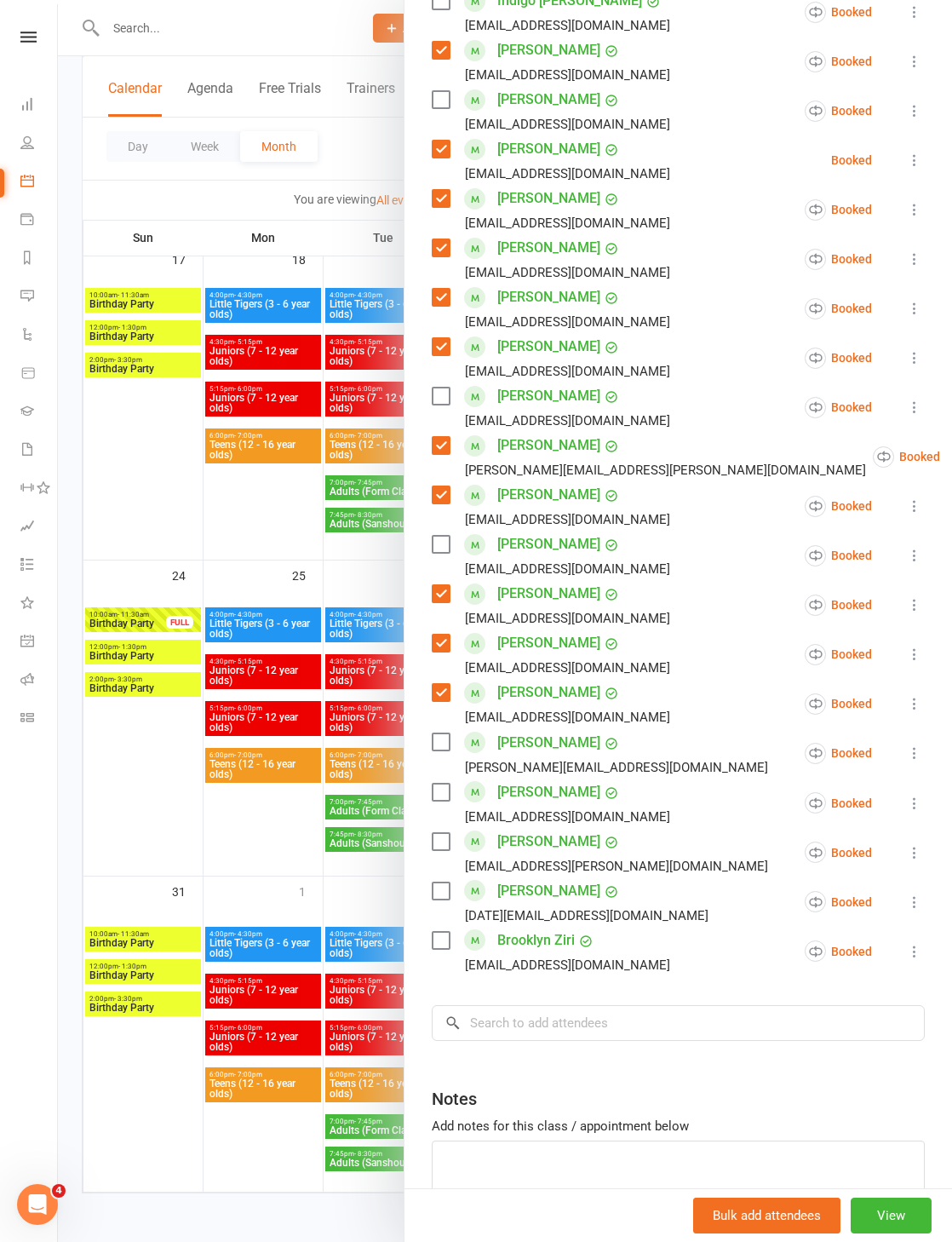
click at [441, 790] on label at bounding box center [440, 792] width 17 height 17
click at [435, 854] on div "[PERSON_NAME] [PERSON_NAME][EMAIL_ADDRESS][PERSON_NAME][DOMAIN_NAME]" at bounding box center [603, 853] width 343 height 50
click at [438, 842] on label at bounding box center [440, 842] width 17 height 17
click at [437, 898] on label at bounding box center [440, 891] width 17 height 17
click at [438, 947] on label at bounding box center [440, 940] width 17 height 17
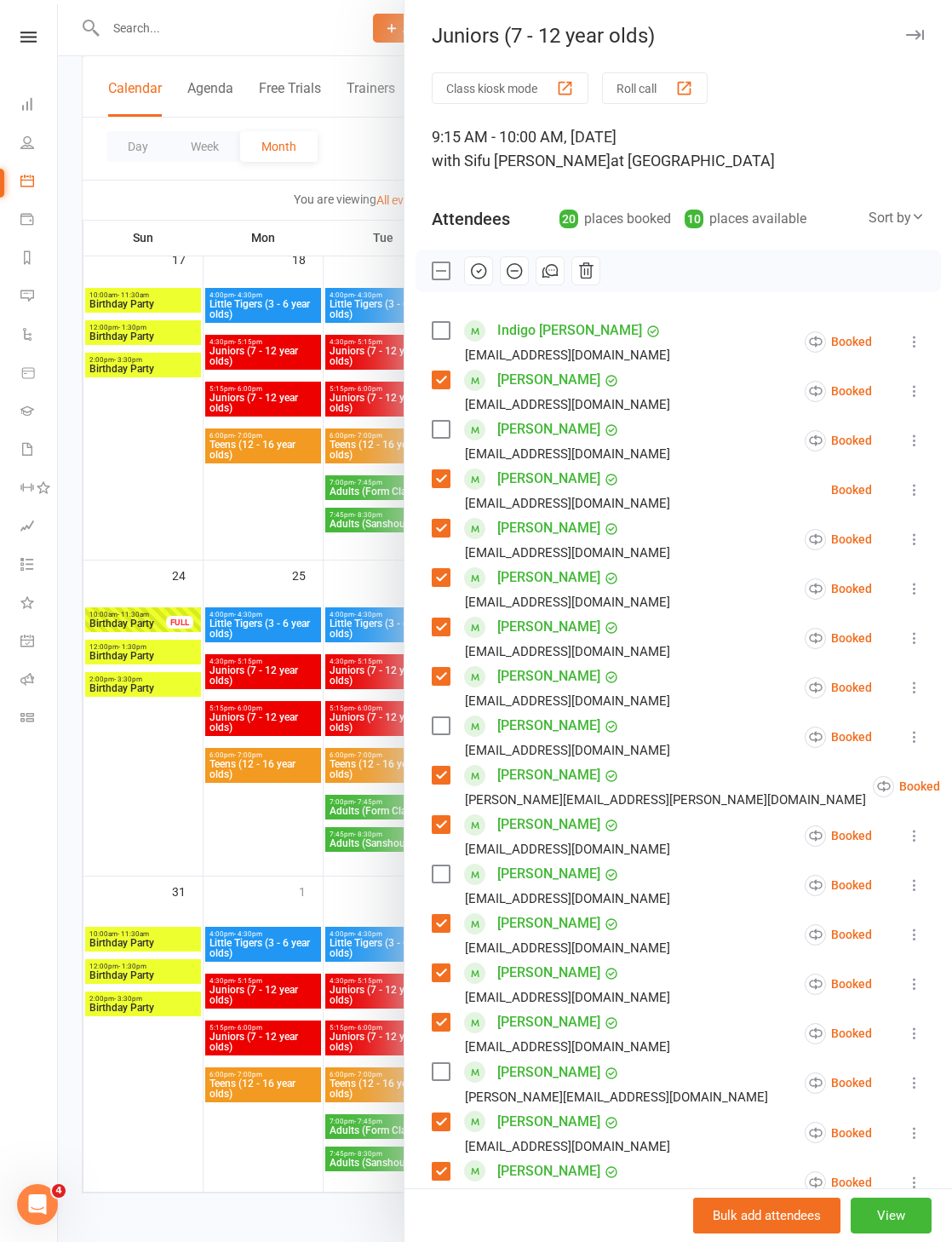
scroll to position [0, 0]
click at [488, 278] on button "button" at bounding box center [478, 270] width 29 height 29
